Goal: Information Seeking & Learning: Learn about a topic

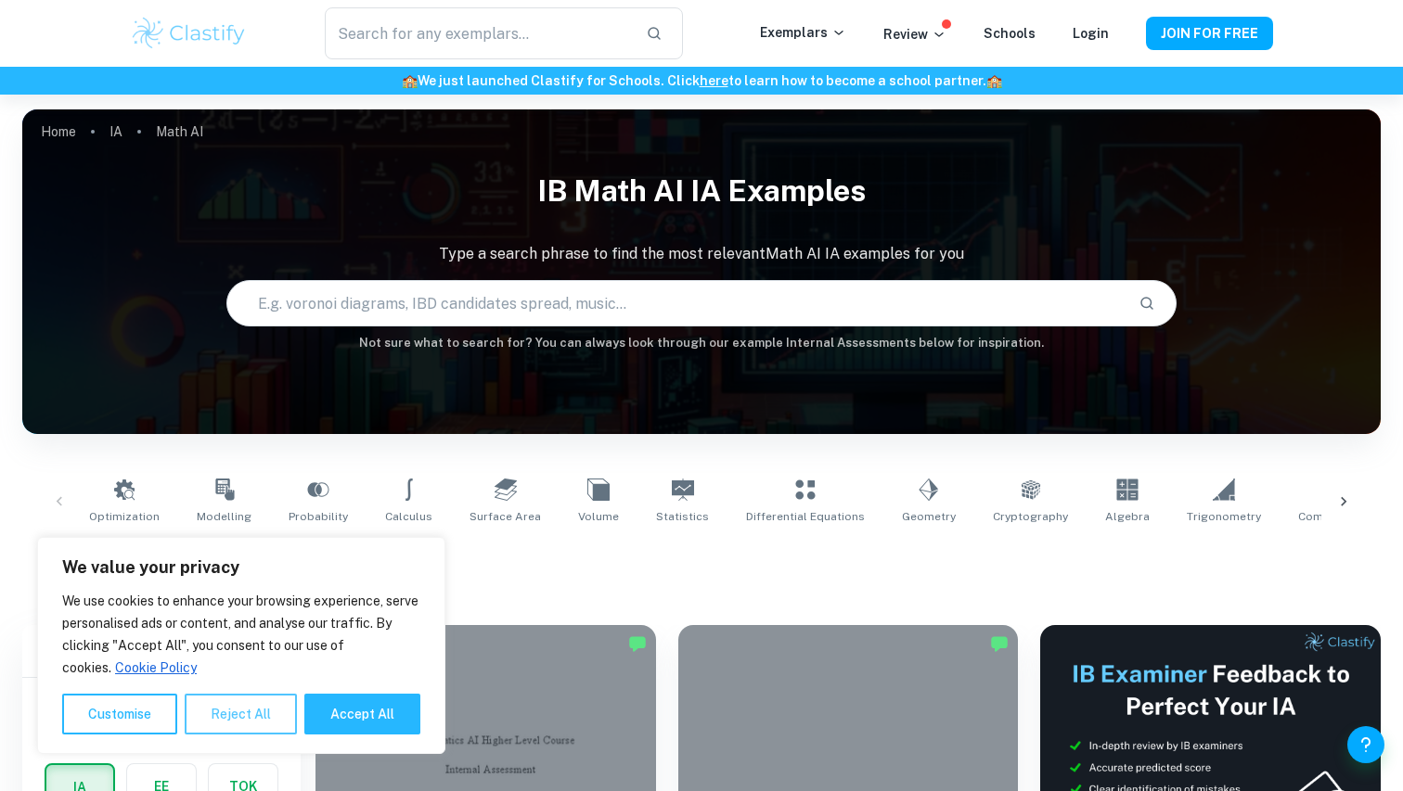
click at [248, 702] on button "Reject All" at bounding box center [241, 714] width 112 height 41
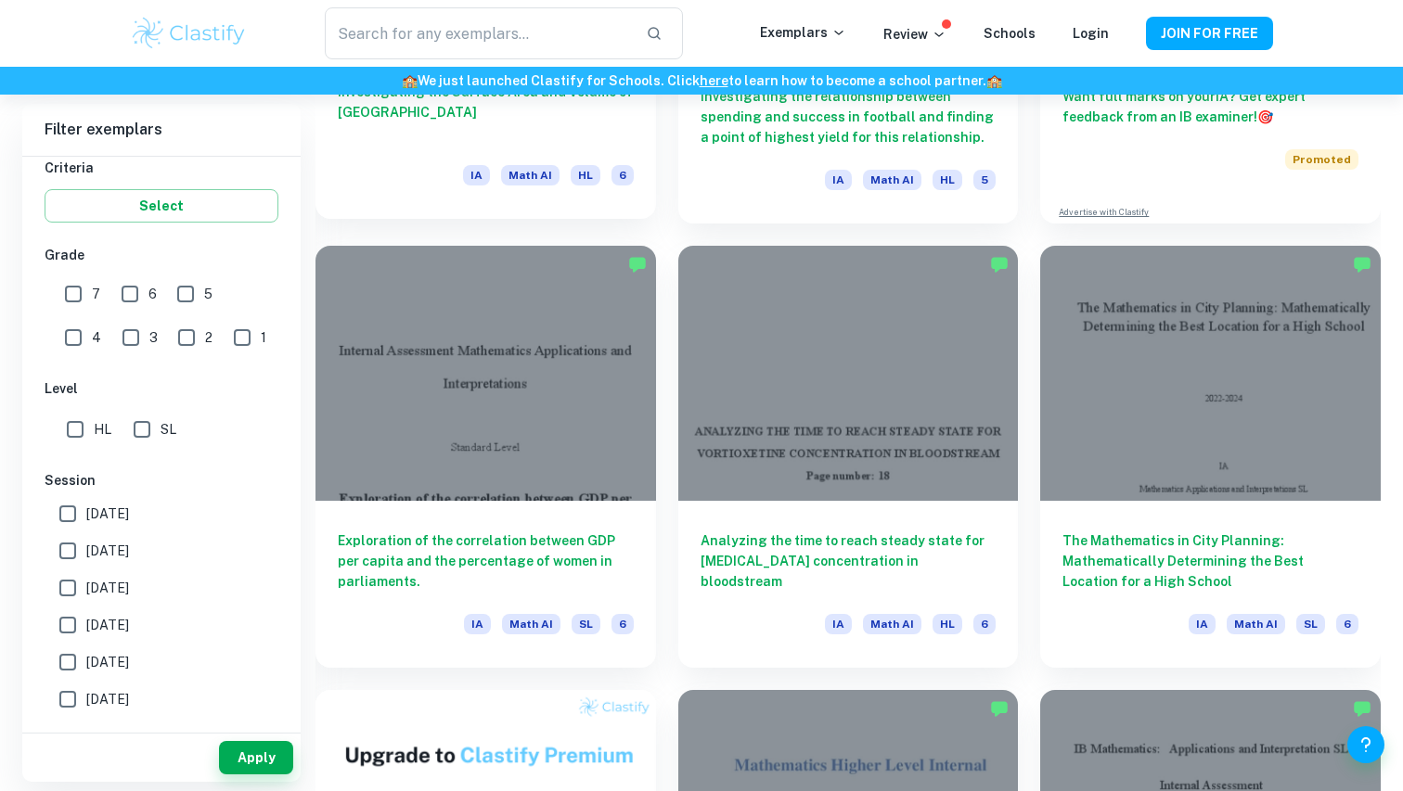
scroll to position [838, 0]
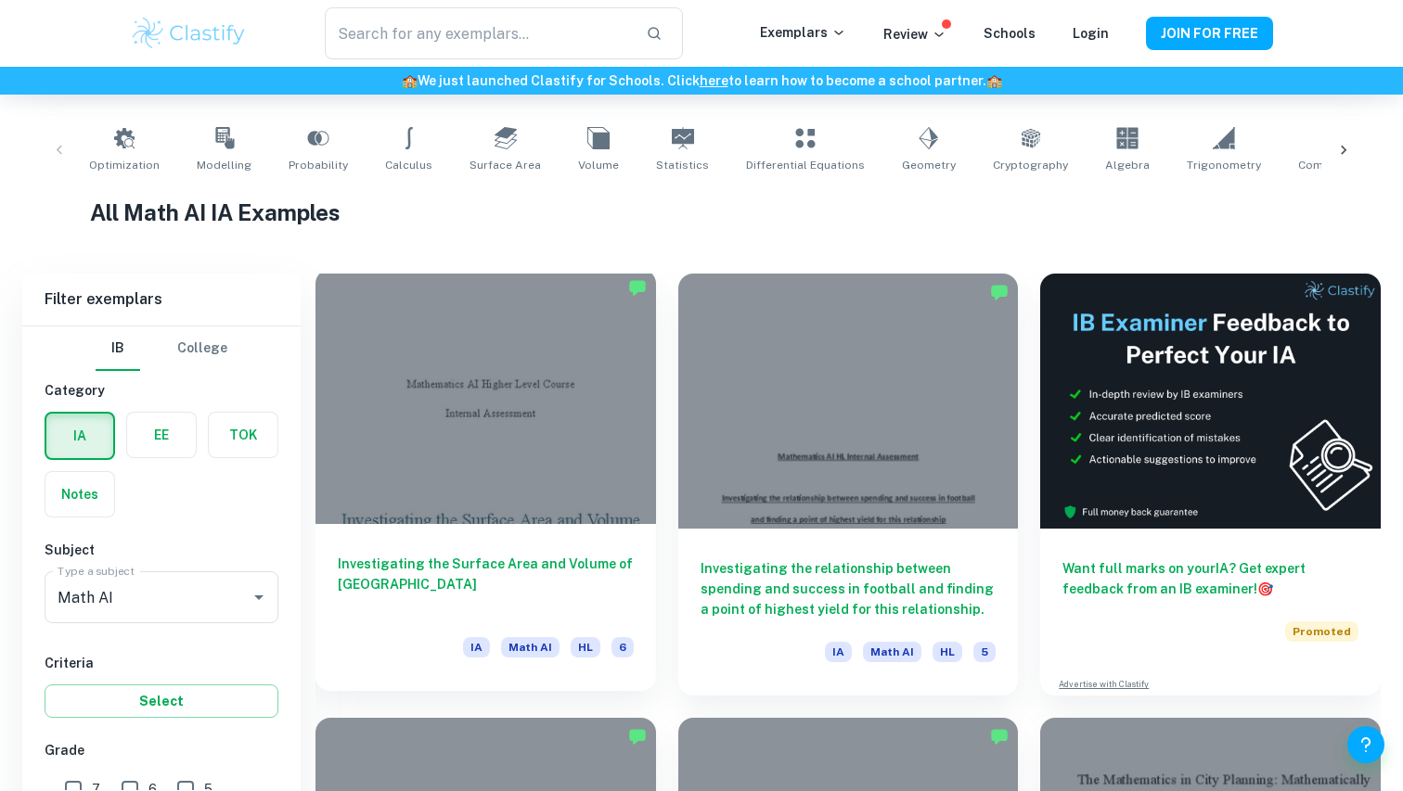
scroll to position [504, 0]
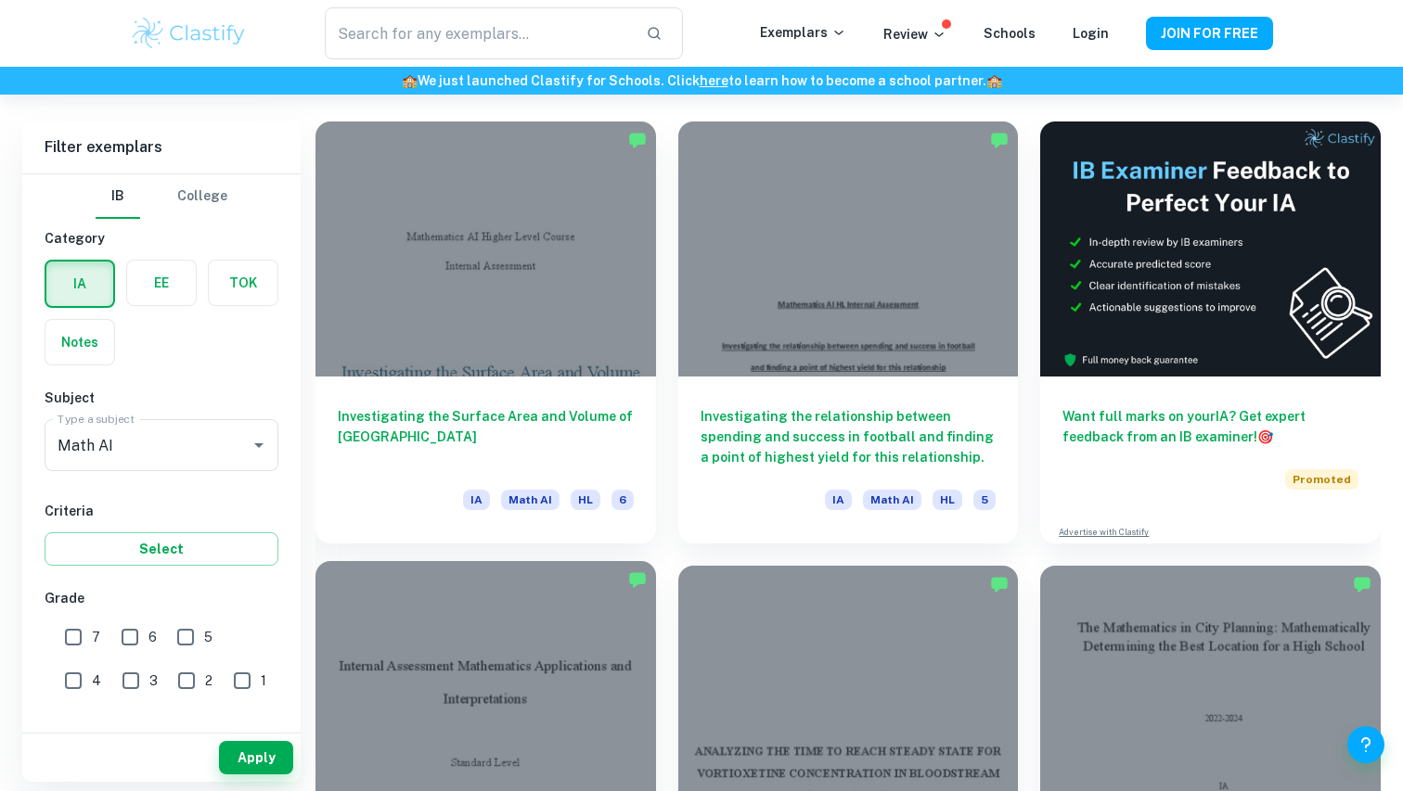
click at [523, 673] on div at bounding box center [485, 688] width 341 height 255
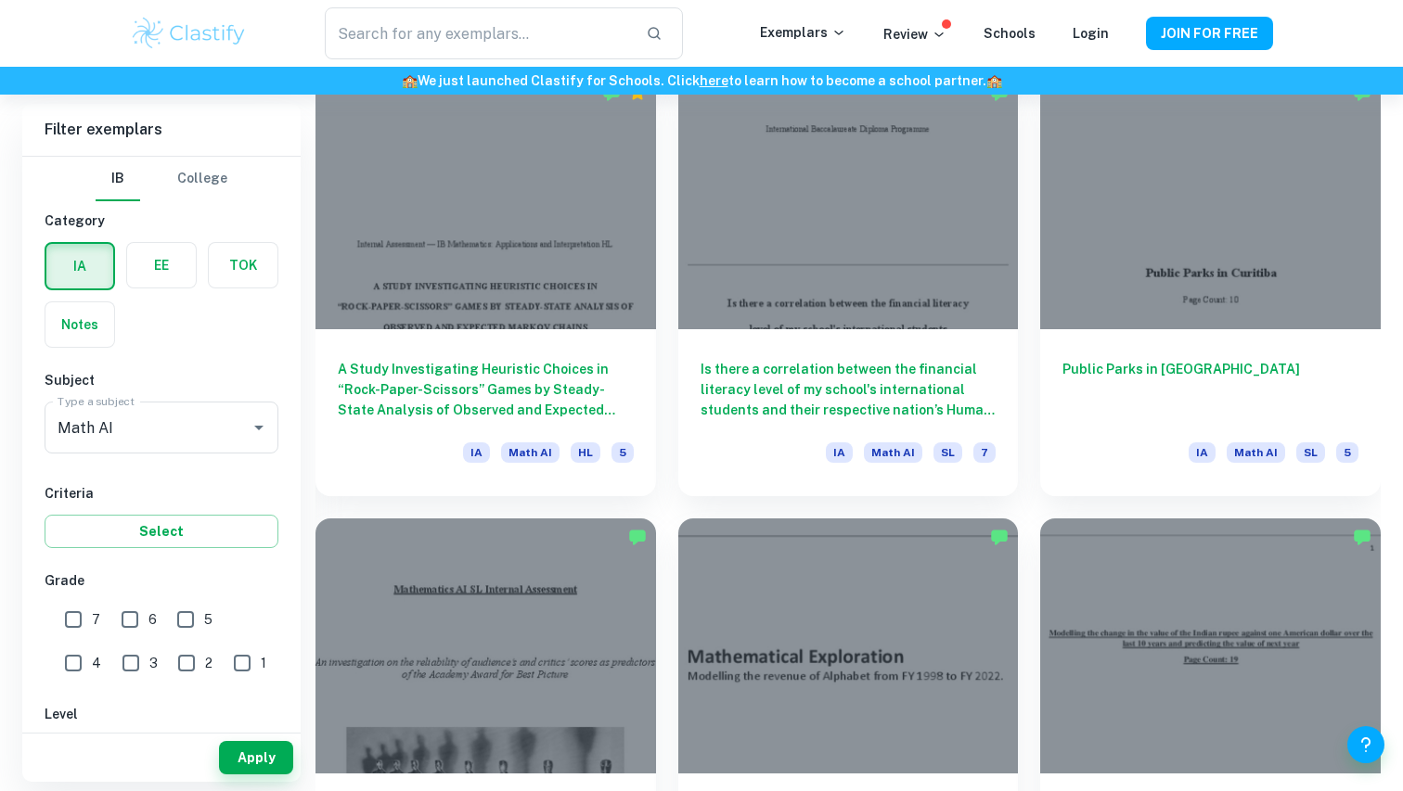
scroll to position [2299, 0]
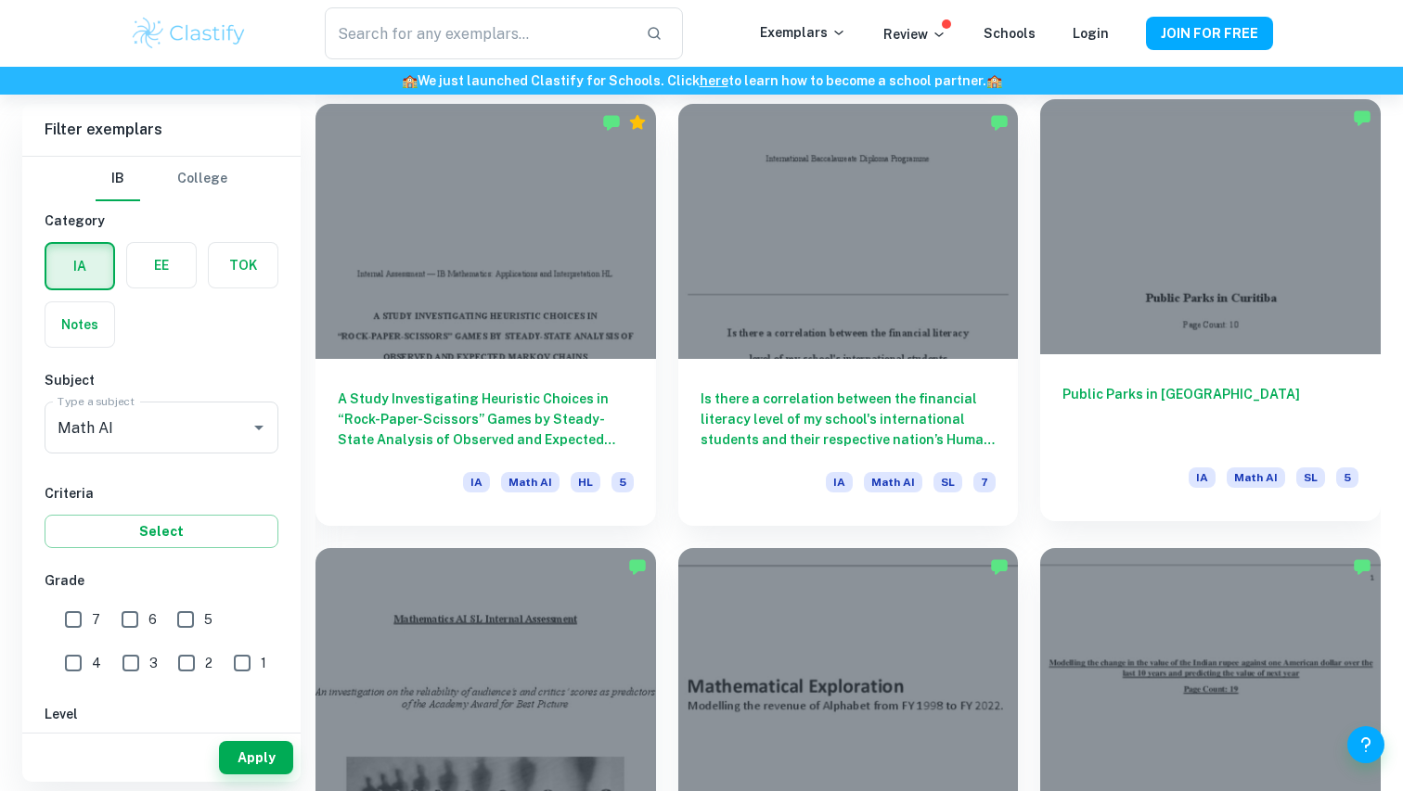
click at [1130, 235] on div at bounding box center [1210, 226] width 341 height 255
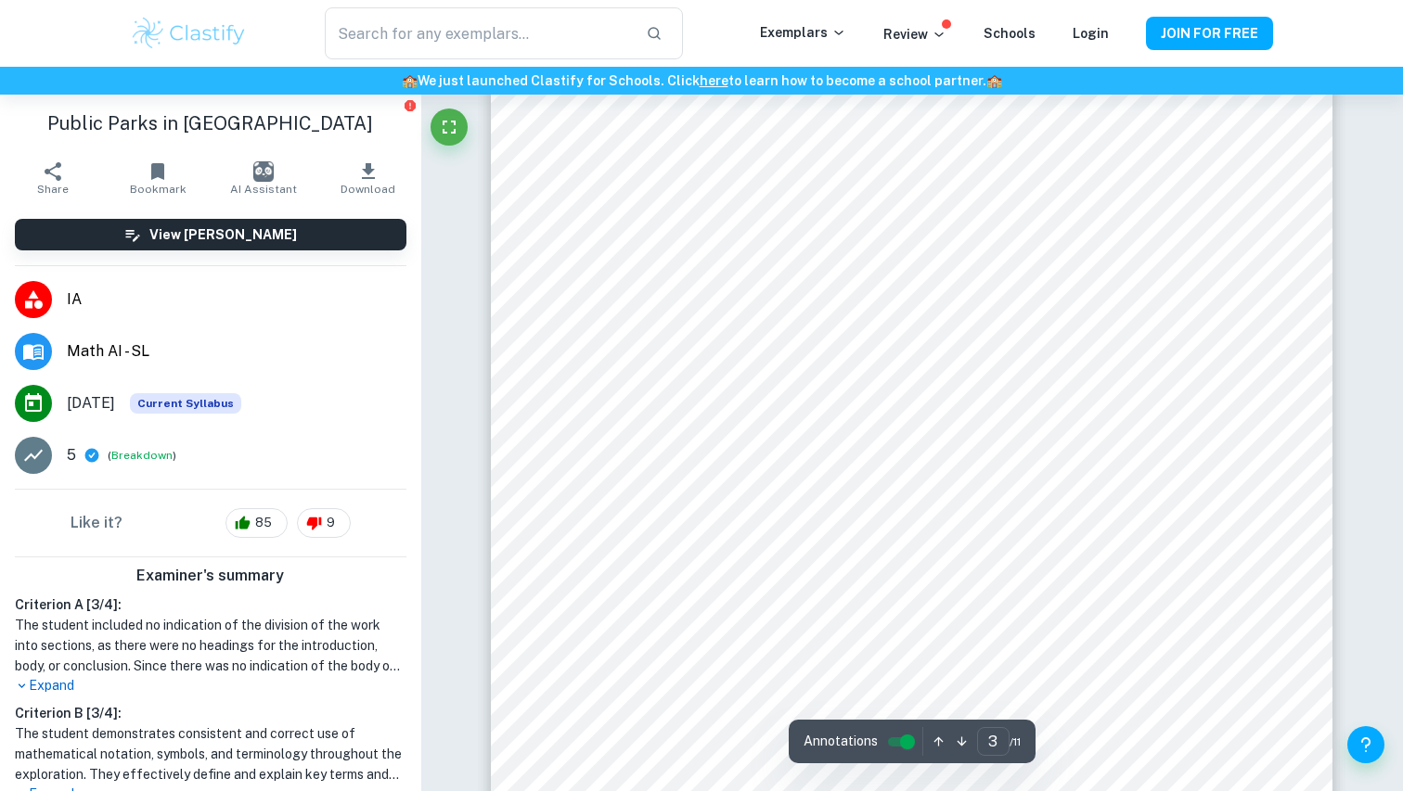
scroll to position [2758, 0]
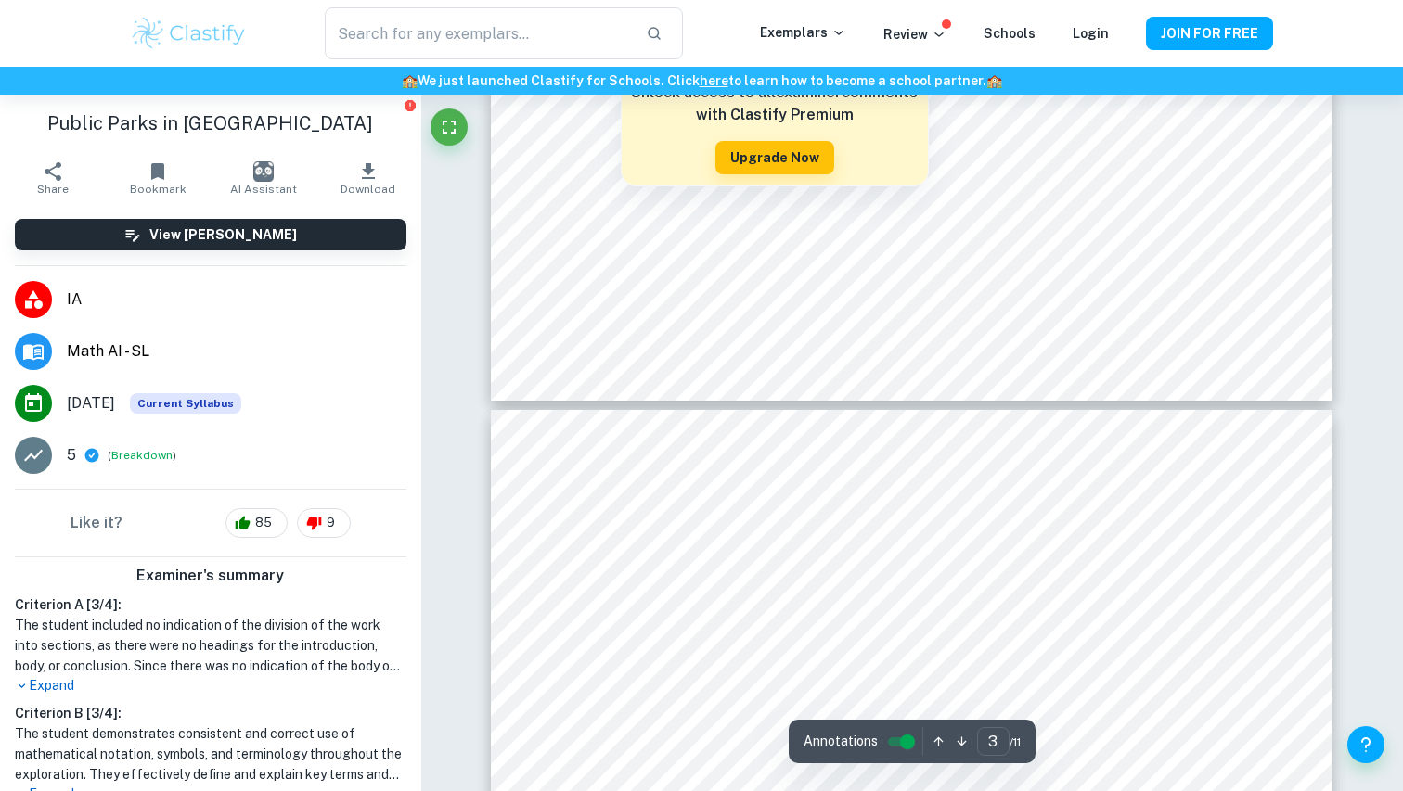
type input "4"
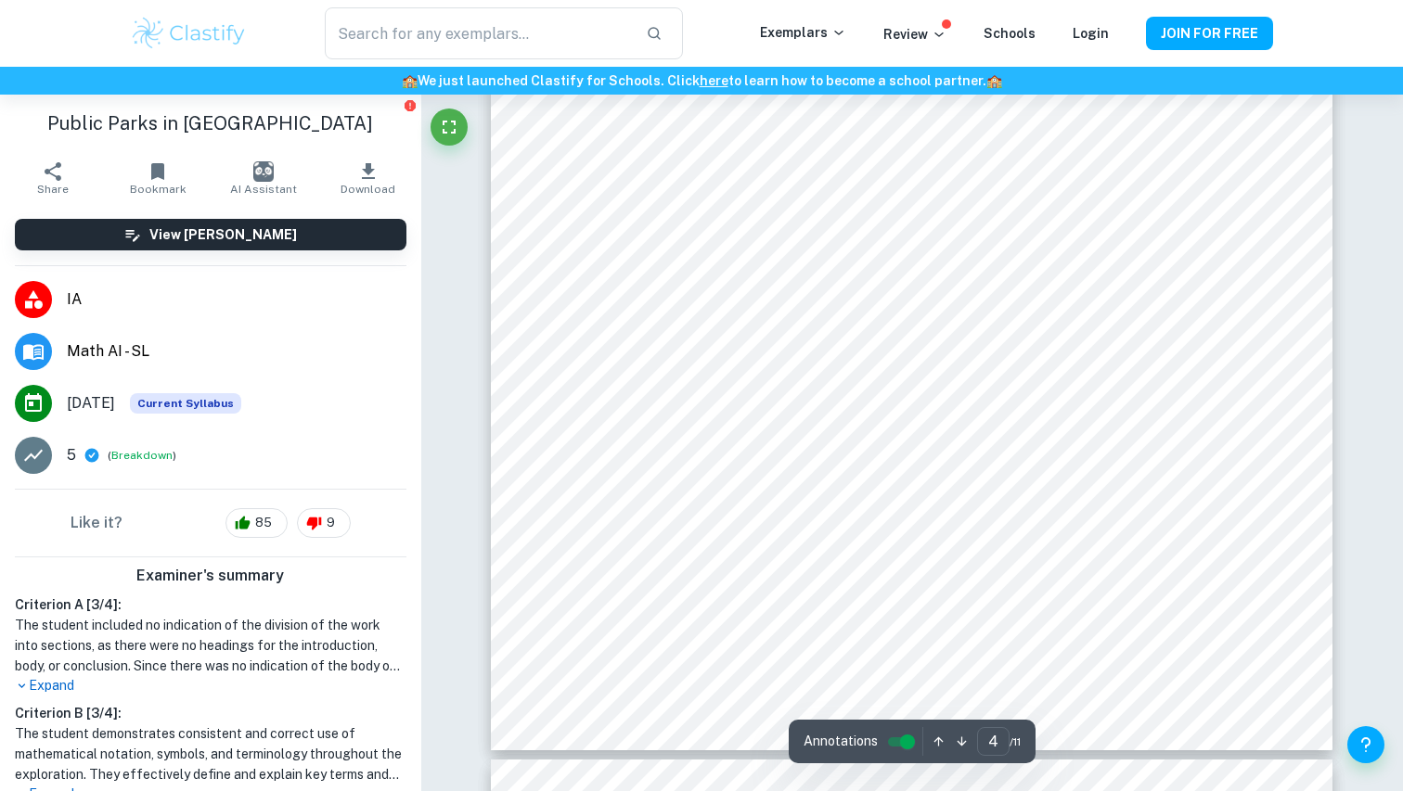
scroll to position [4022, 0]
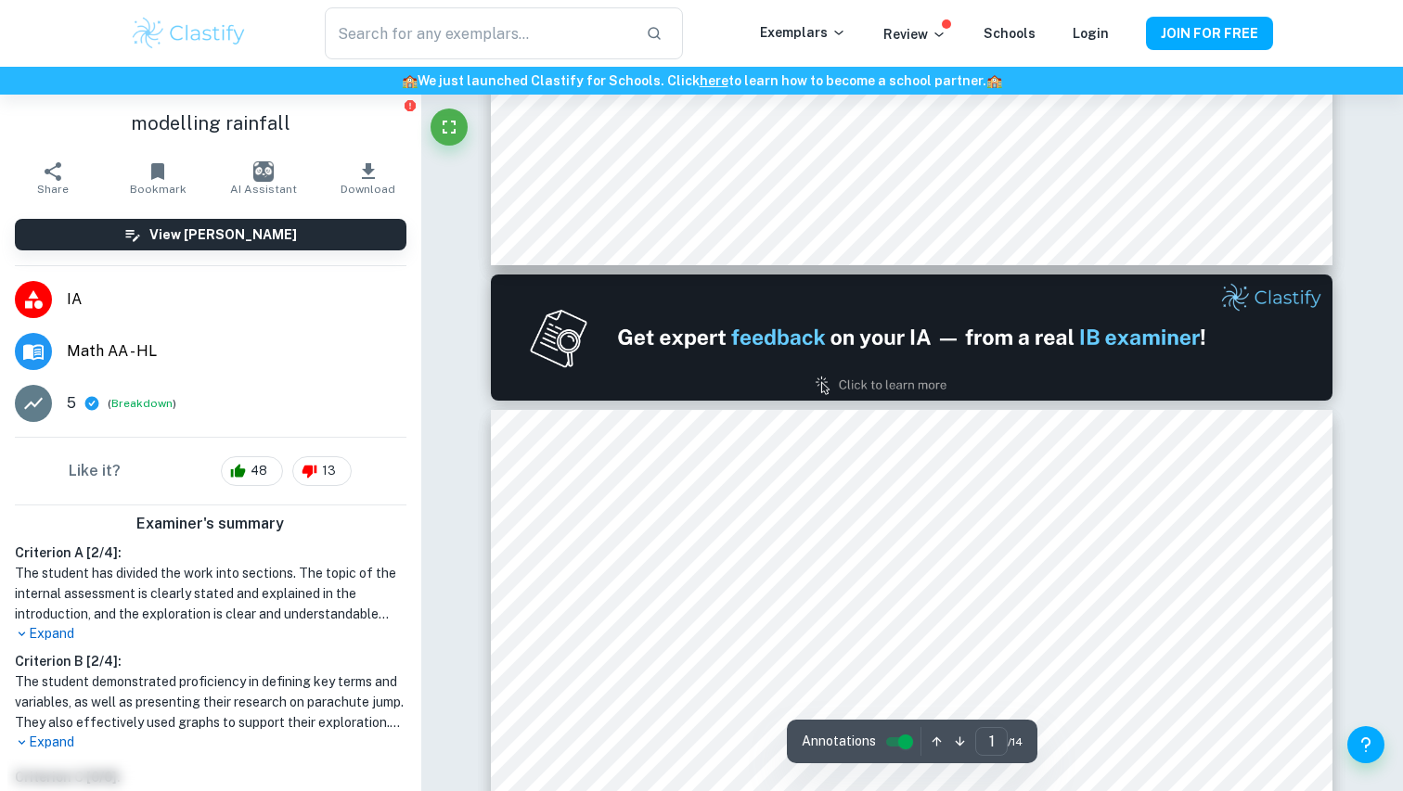
type input "2"
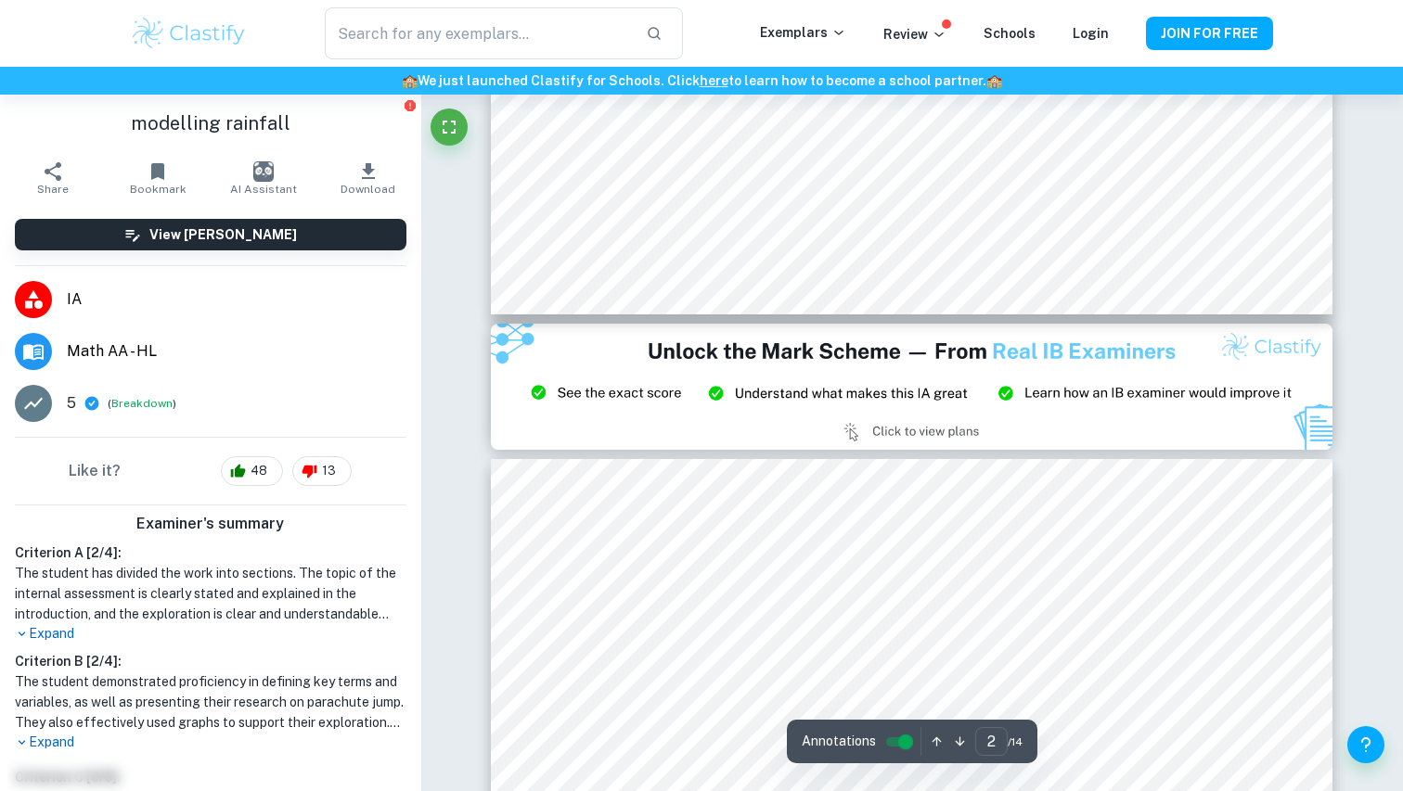
scroll to position [2326, 0]
